Goal: Task Accomplishment & Management: Manage account settings

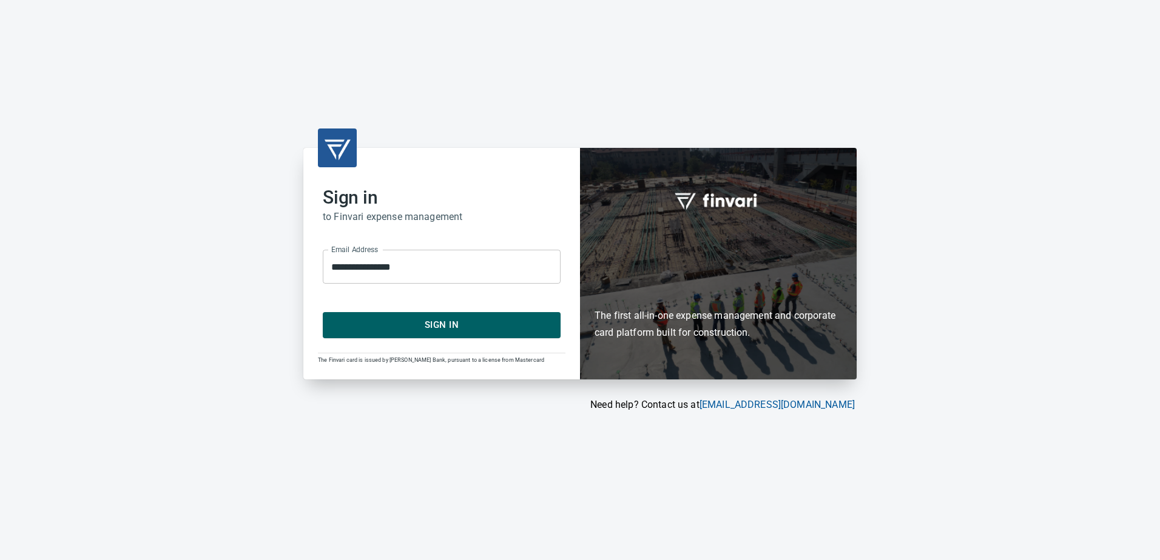
click at [478, 328] on span "Sign In" at bounding box center [441, 325] width 211 height 16
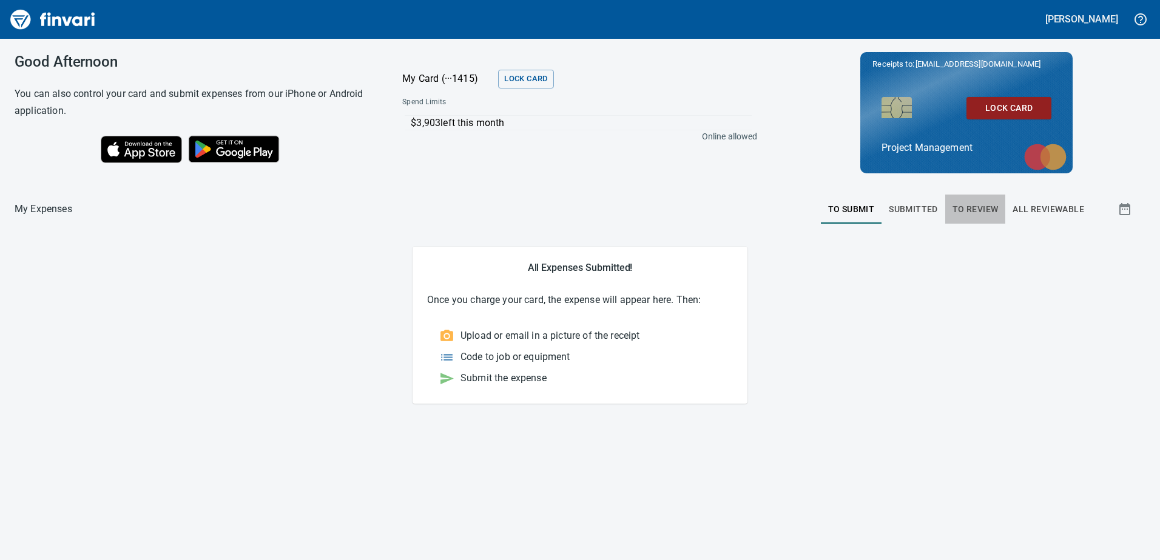
click at [969, 209] on span "To Review" at bounding box center [975, 209] width 46 height 15
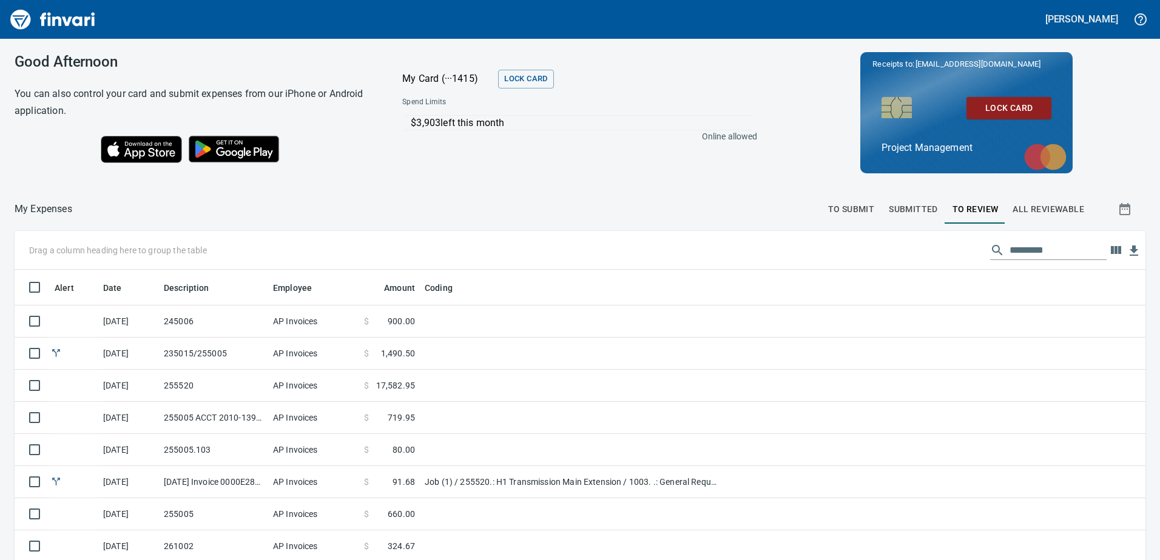
click at [1020, 207] on span "All Reviewable" at bounding box center [1048, 209] width 72 height 15
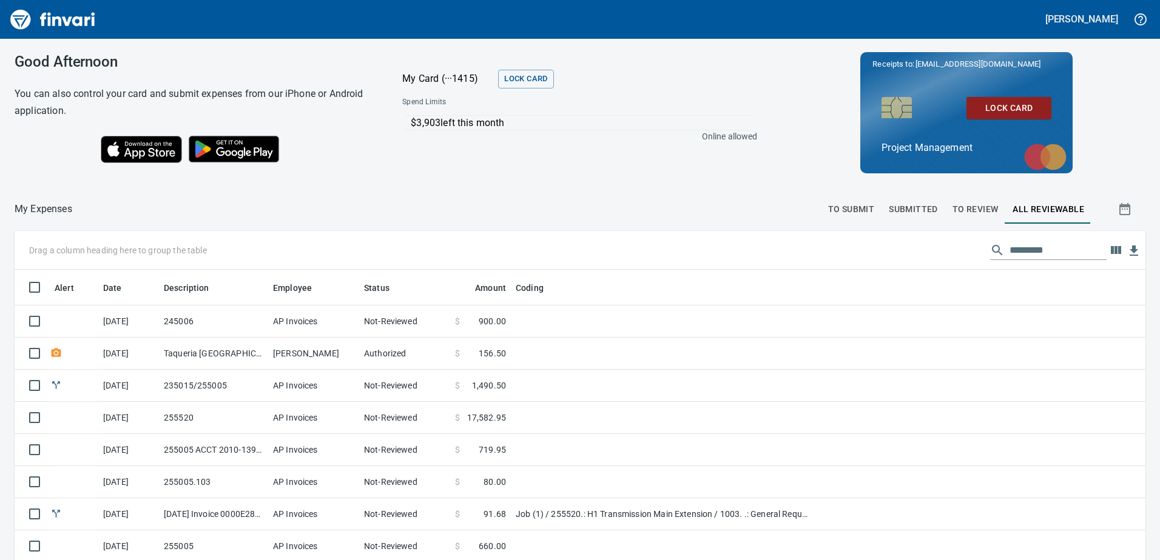
click at [945, 206] on button "To Review" at bounding box center [975, 209] width 61 height 29
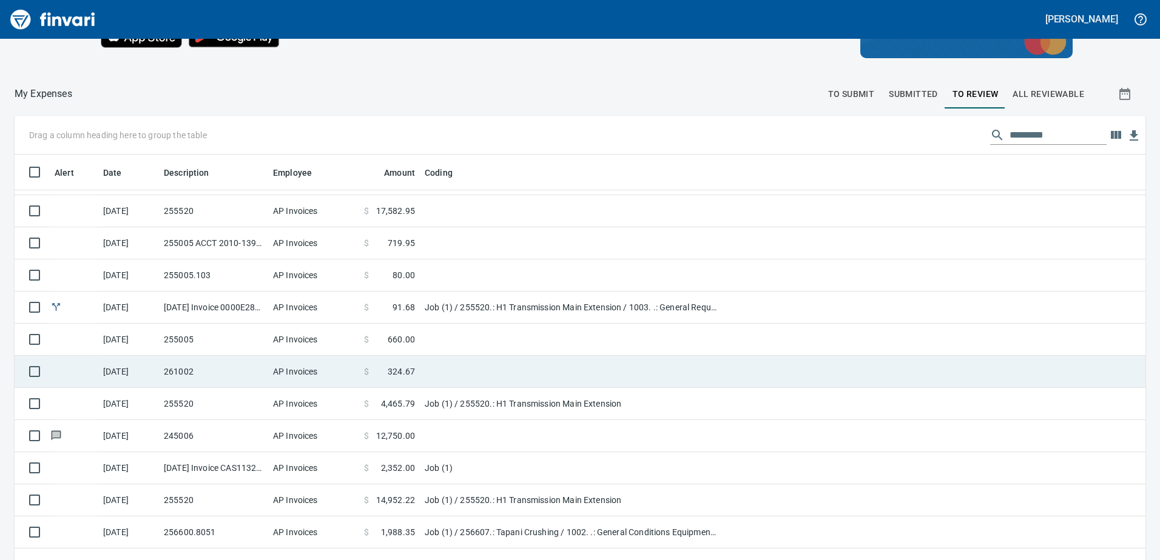
scroll to position [121, 0]
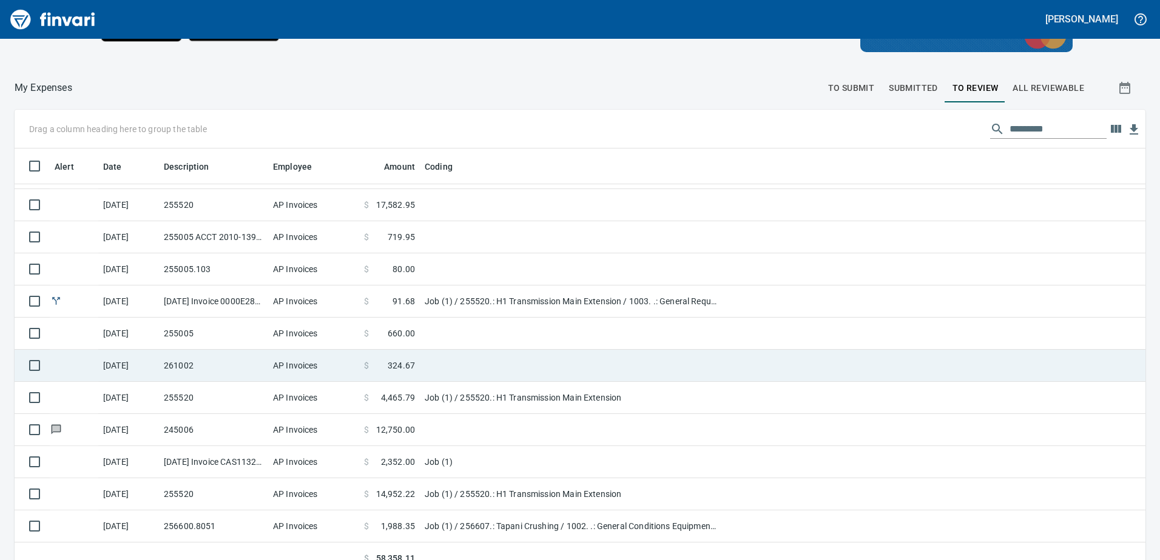
click at [204, 365] on td "261002" at bounding box center [213, 366] width 109 height 32
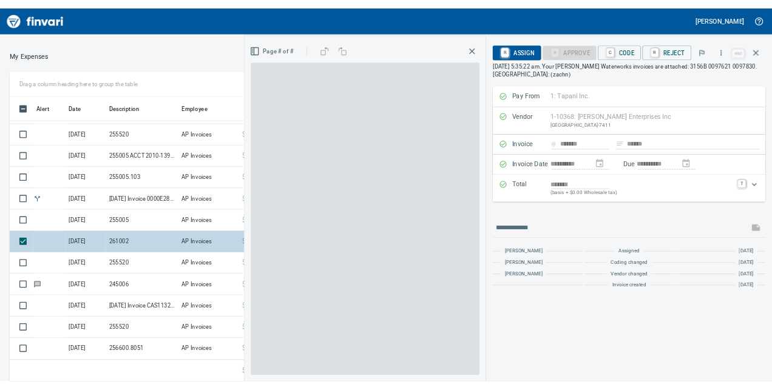
scroll to position [418, 800]
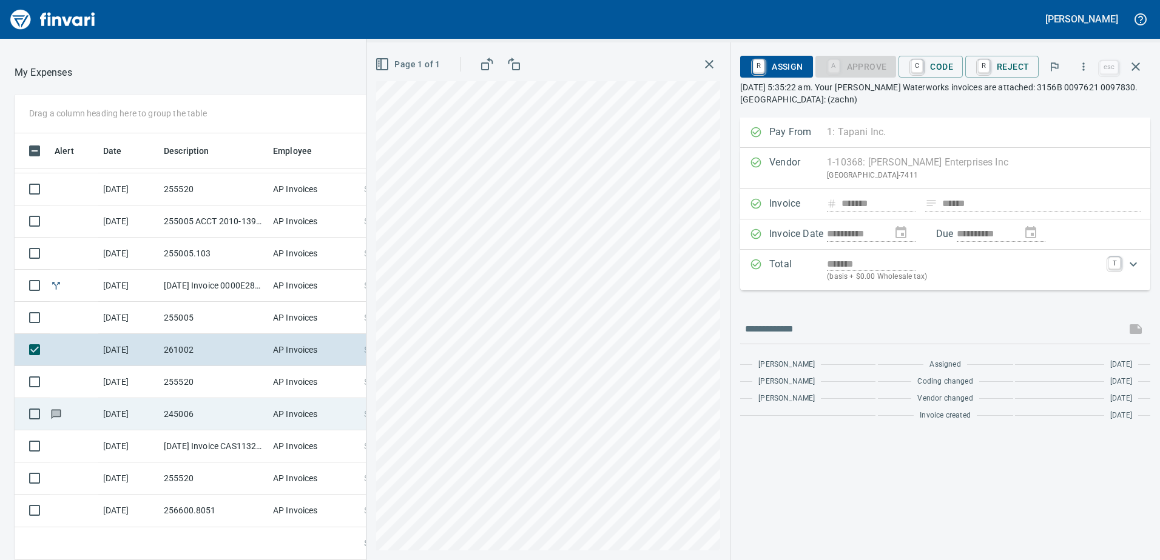
click at [183, 412] on td "245006" at bounding box center [213, 414] width 109 height 32
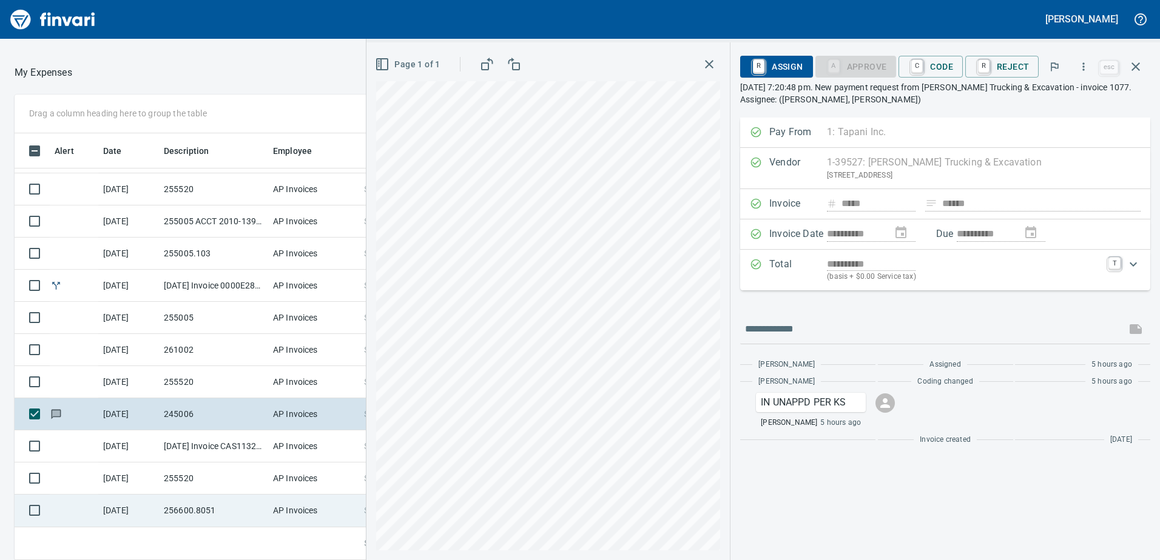
click at [180, 510] on td "256600.8051" at bounding box center [213, 511] width 109 height 32
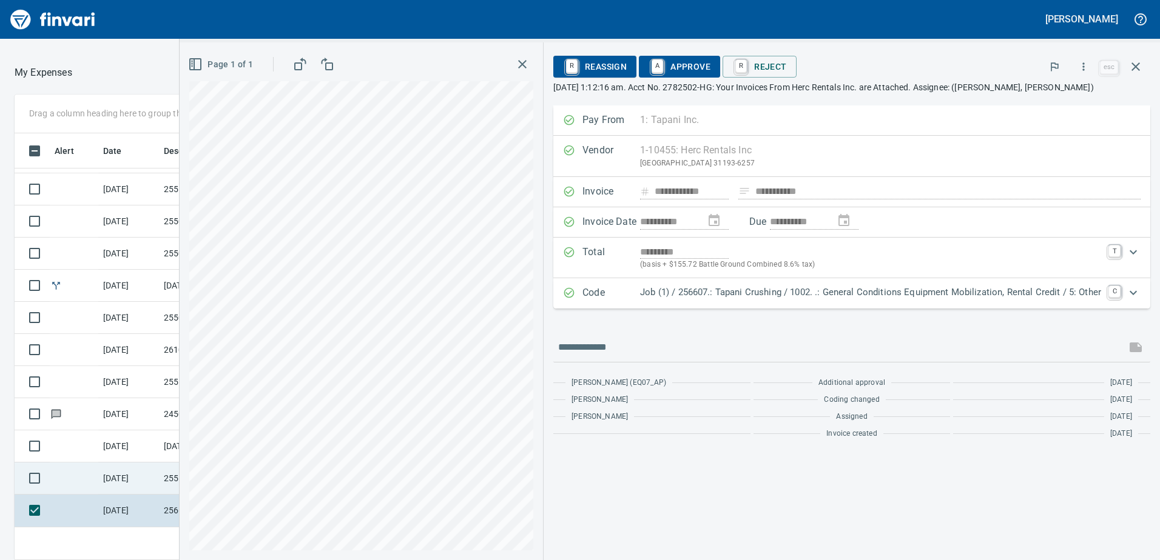
click at [127, 468] on td "[DATE]" at bounding box center [128, 479] width 61 height 32
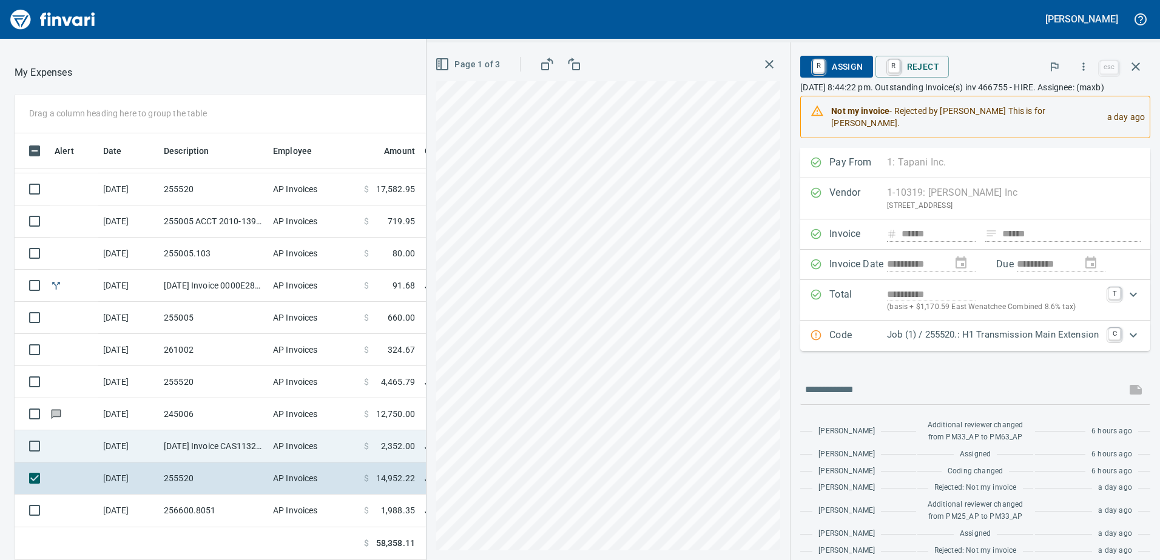
click at [121, 437] on td "[DATE]" at bounding box center [128, 447] width 61 height 32
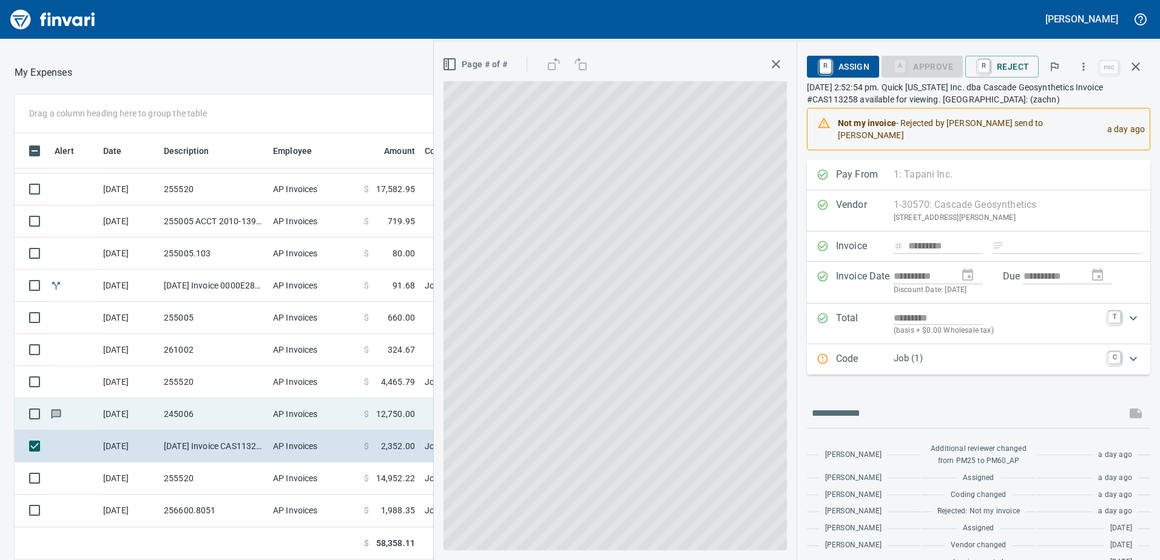
click at [132, 419] on td "[DATE]" at bounding box center [128, 414] width 61 height 32
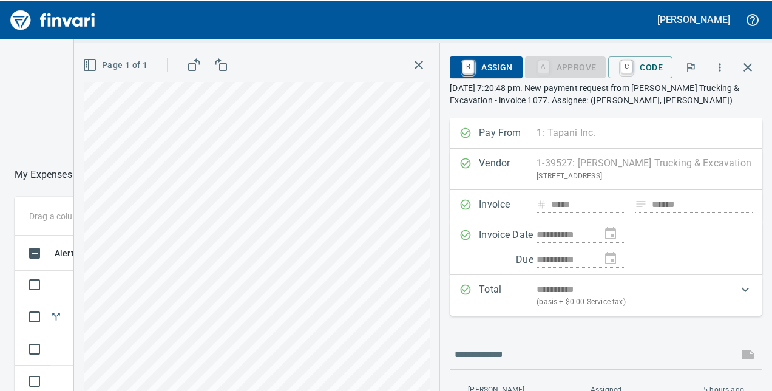
scroll to position [238, 411]
